Goal: Task Accomplishment & Management: Manage account settings

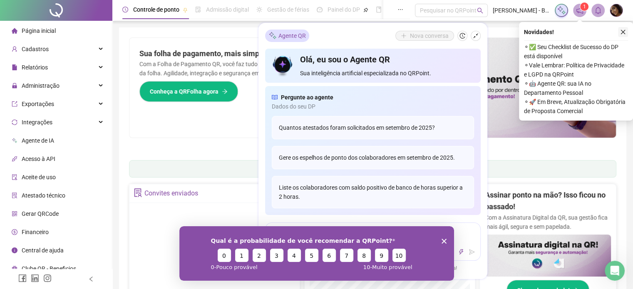
click at [622, 30] on icon "close" at bounding box center [623, 32] width 6 height 6
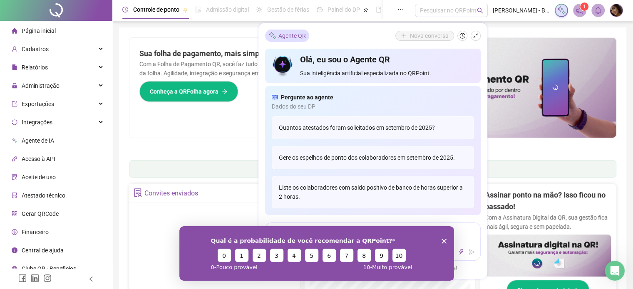
click at [224, 32] on div "Pague o QRPoint com Cartão de Crédito Sua assinatura: mais segurança, prática e…" at bounding box center [372, 266] width 507 height 478
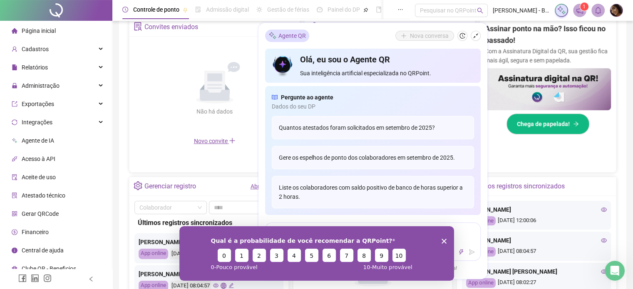
scroll to position [166, 0]
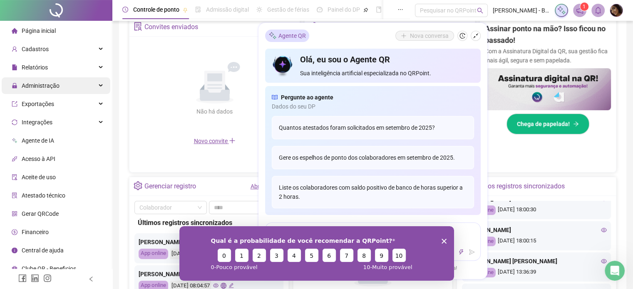
click at [51, 83] on span "Administração" at bounding box center [41, 85] width 38 height 7
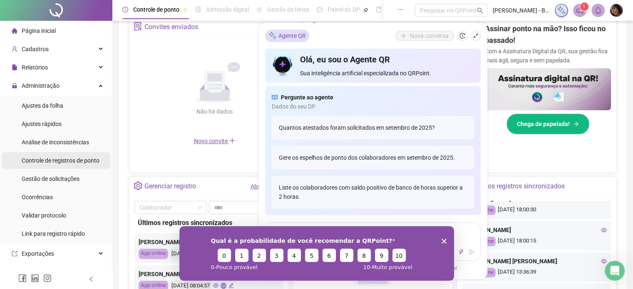
click at [58, 158] on span "Controle de registros de ponto" at bounding box center [61, 160] width 78 height 7
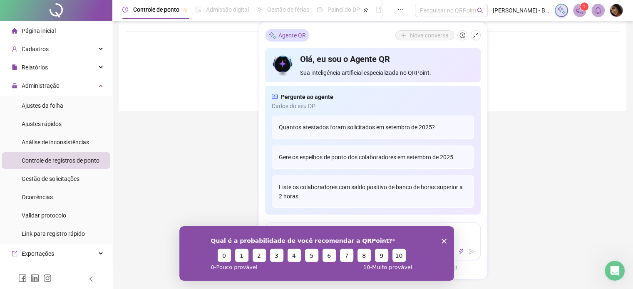
click at [54, 160] on span "Controle de registros de ponto" at bounding box center [61, 160] width 78 height 7
click at [54, 176] on span "Gestão de solicitações" at bounding box center [51, 179] width 58 height 7
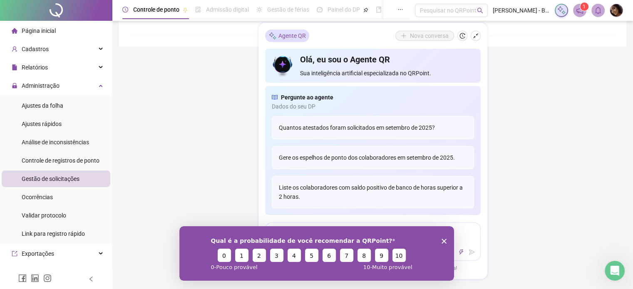
click at [447, 242] on div "Qual é a probabilidade de você recomendar a QRPoint? 0 1 2 3 4 5 6 7 8 9 10 0 -…" at bounding box center [316, 253] width 275 height 54
click at [529, 126] on div "**********" at bounding box center [372, 86] width 520 height 505
click at [442, 241] on icon "Encerrar pesquisa" at bounding box center [443, 240] width 5 height 5
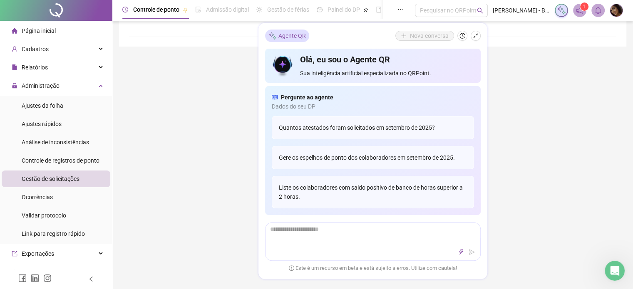
click at [566, 236] on div "**********" at bounding box center [372, 86] width 520 height 505
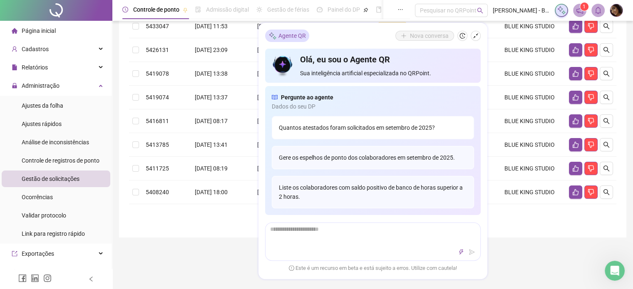
click at [505, 216] on ul "1" at bounding box center [372, 216] width 487 height 10
click at [475, 36] on icon "shrink" at bounding box center [476, 36] width 6 height 6
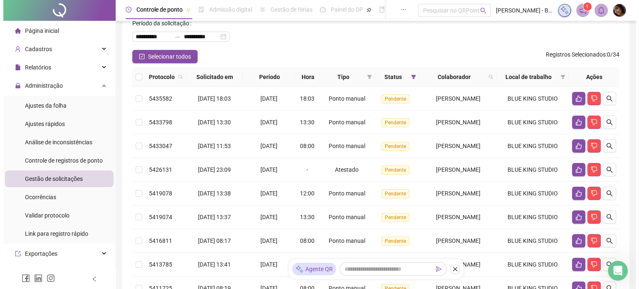
scroll to position [42, 0]
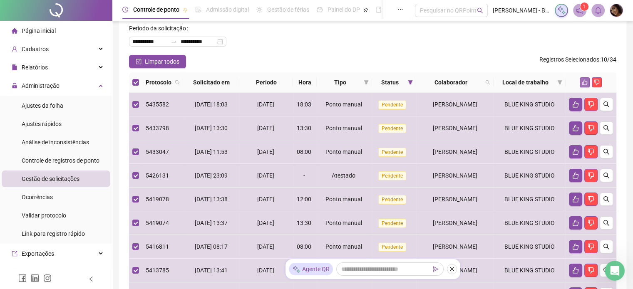
click at [586, 82] on icon "like" at bounding box center [584, 82] width 6 height 6
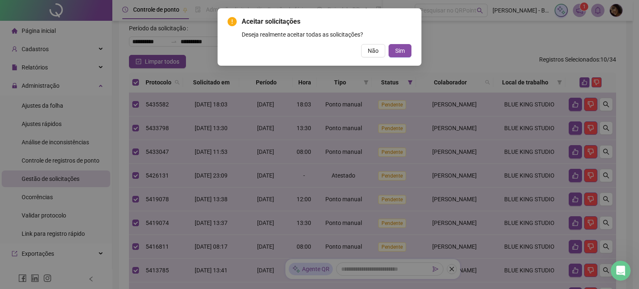
click at [405, 54] on button "Sim" at bounding box center [399, 50] width 23 height 13
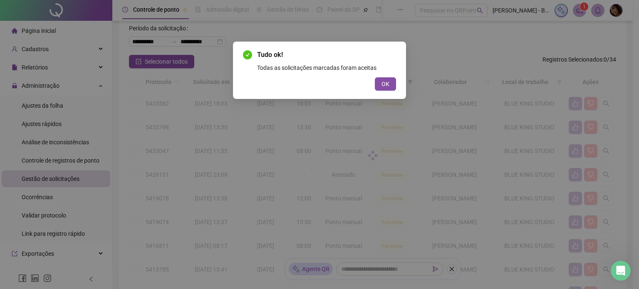
scroll to position [0, 0]
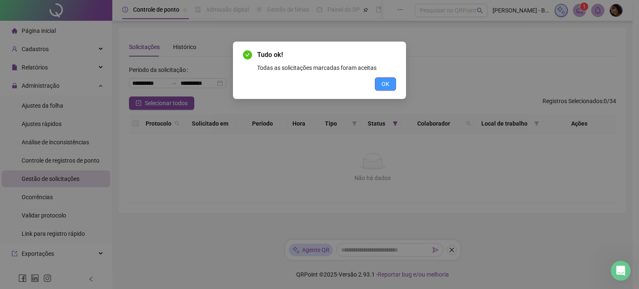
click at [391, 86] on button "OK" at bounding box center [385, 83] width 21 height 13
